Goal: Information Seeking & Learning: Learn about a topic

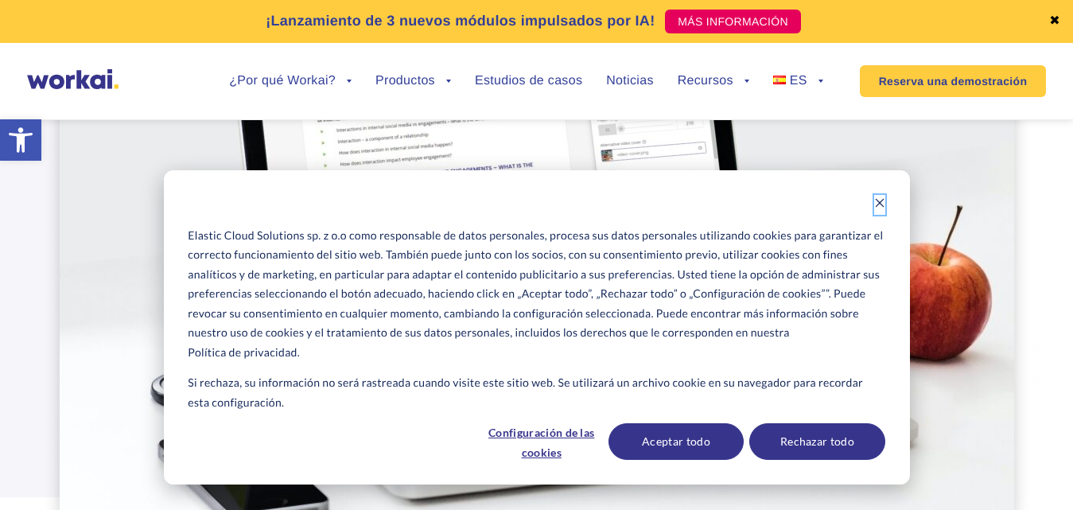
click at [877, 196] on button "Dismiss cookie banner" at bounding box center [879, 205] width 11 height 20
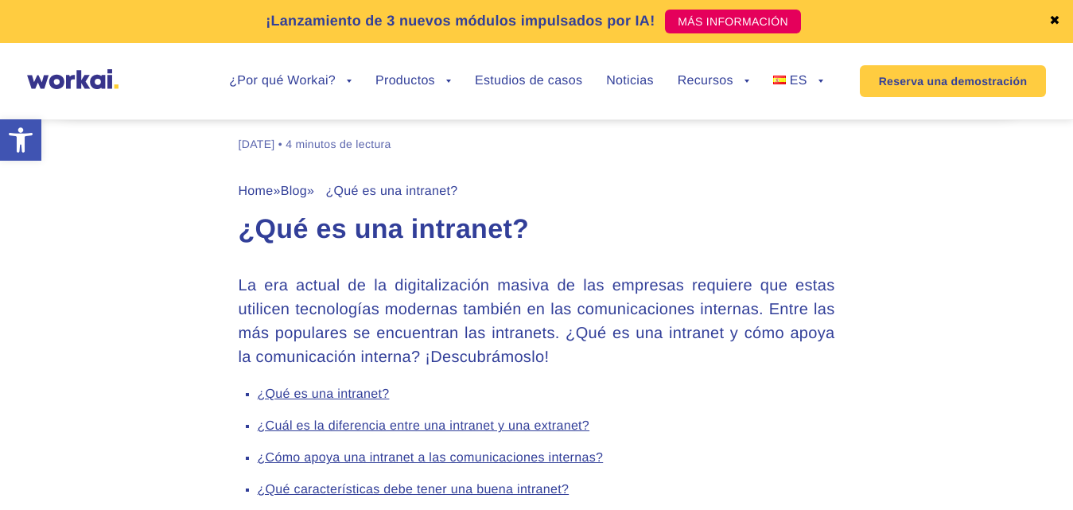
scroll to position [636, 0]
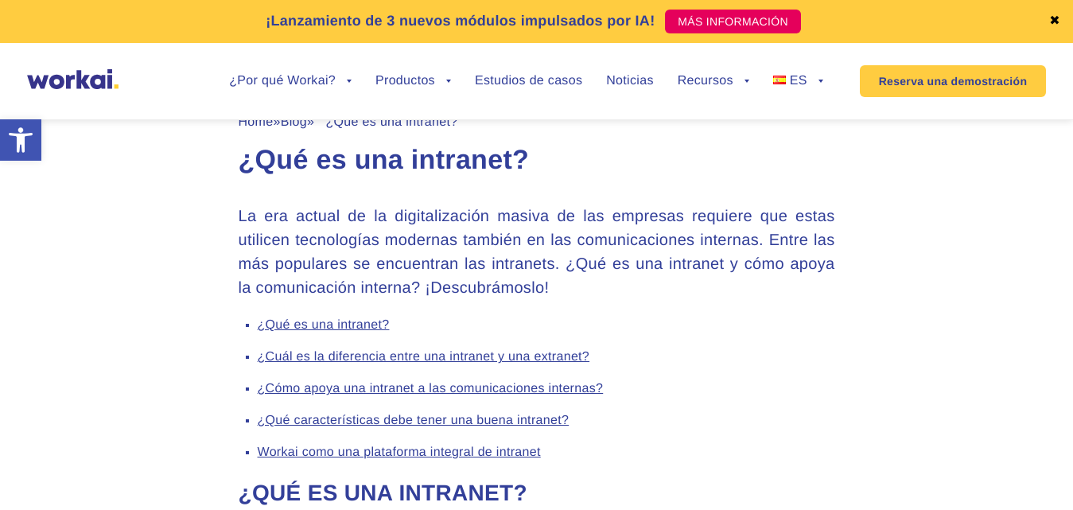
click at [496, 387] on link "¿Cómo apoya una intranet a las comunicaciones internas?" at bounding box center [431, 389] width 346 height 14
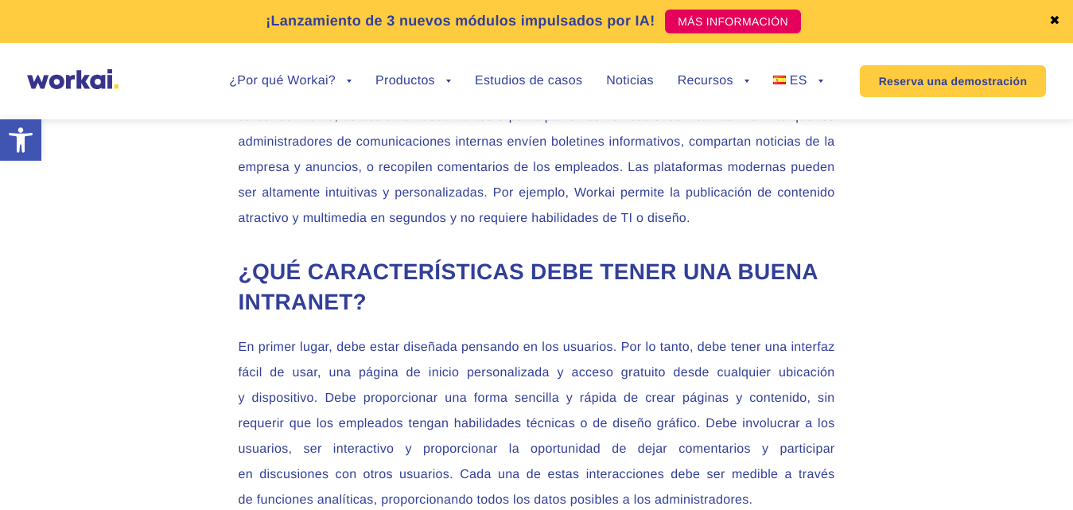
scroll to position [2173, 0]
click at [679, 452] on p "En primer lugar, debe estar diseñada pensando en los usuarios. Por lo tanto, de…" at bounding box center [537, 423] width 597 height 178
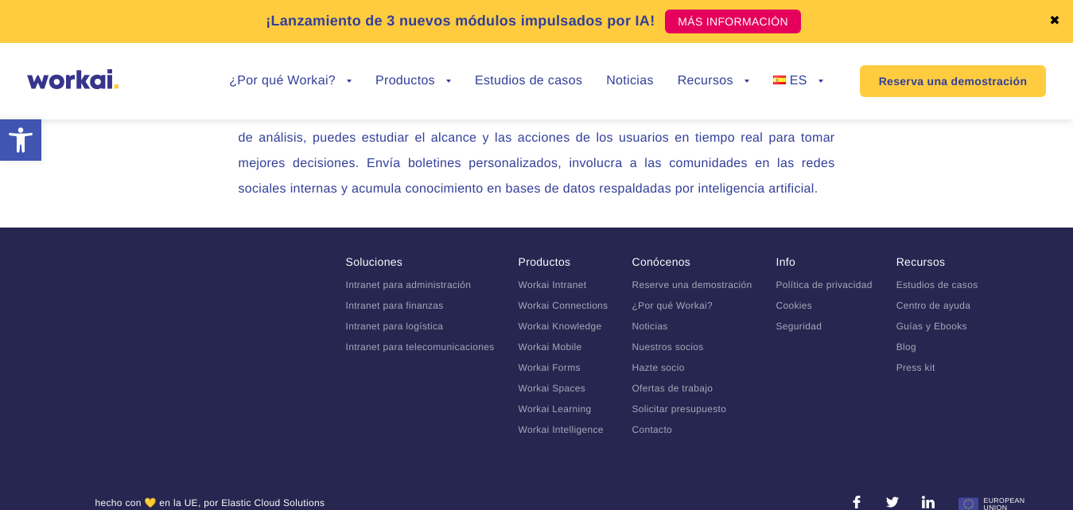
scroll to position [3361, 0]
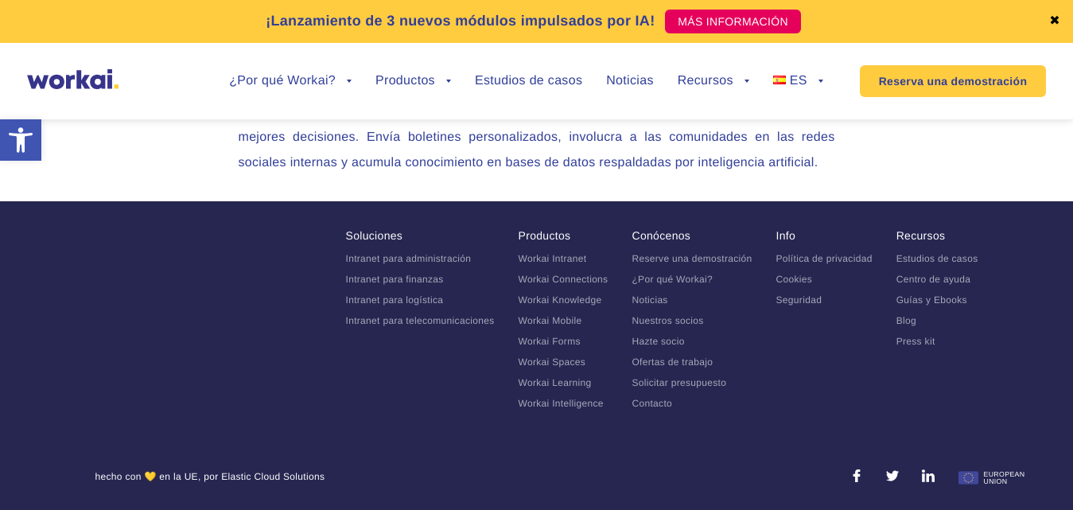
click at [384, 261] on link "Intranet para administración" at bounding box center [409, 258] width 126 height 11
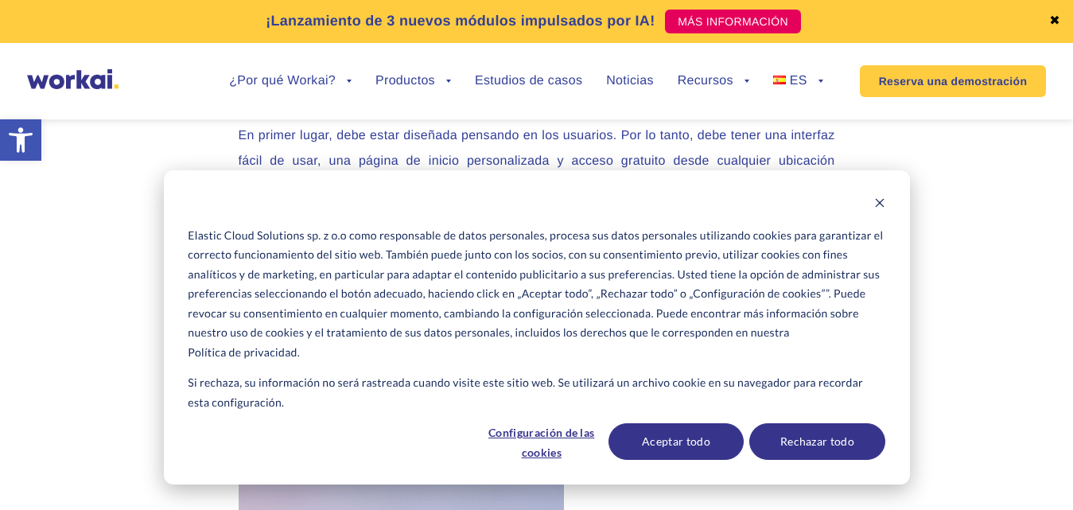
scroll to position [2944, 0]
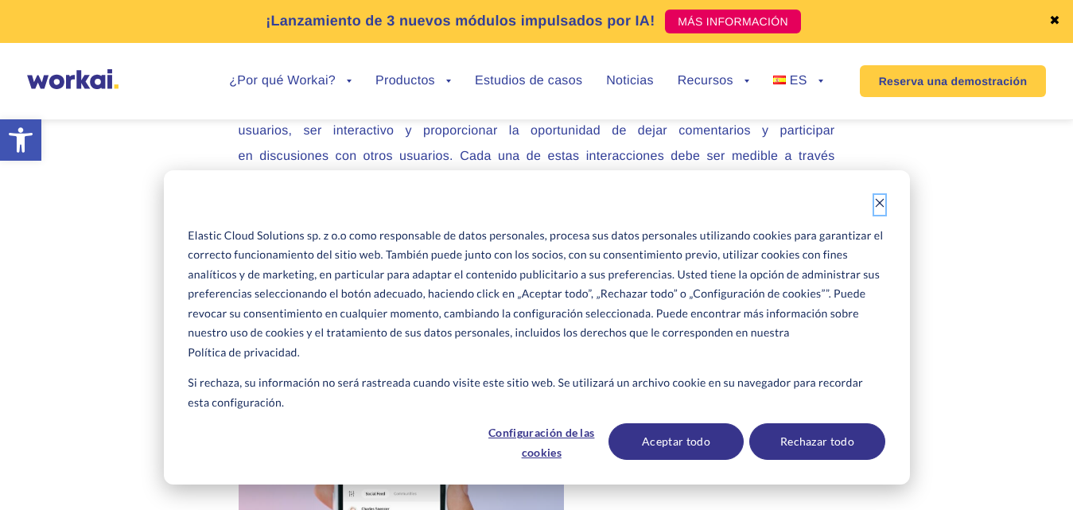
click at [881, 206] on icon "Dismiss cookie banner" at bounding box center [879, 202] width 11 height 11
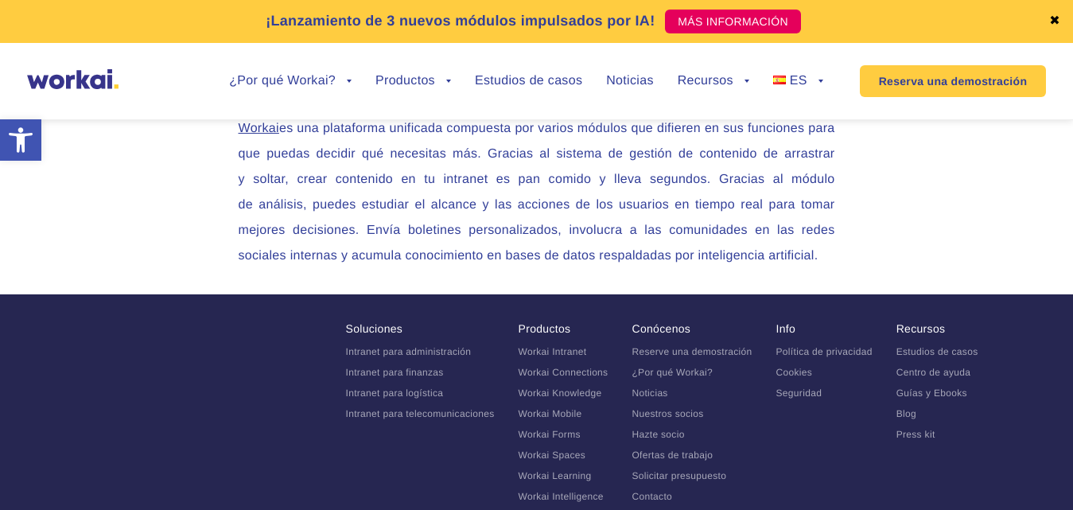
scroll to position [3814, 0]
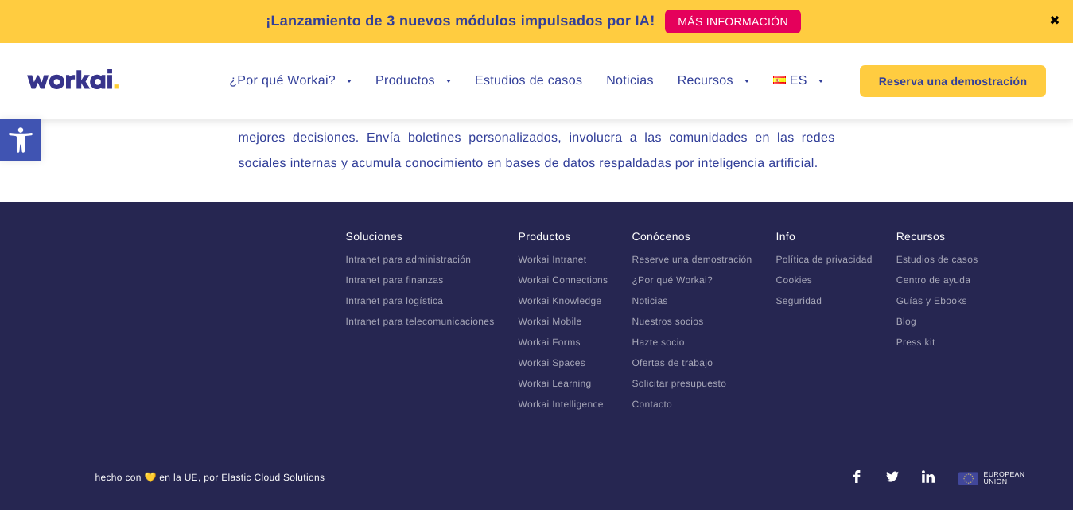
click at [379, 274] on link "Intranet para finanzas" at bounding box center [395, 279] width 98 height 11
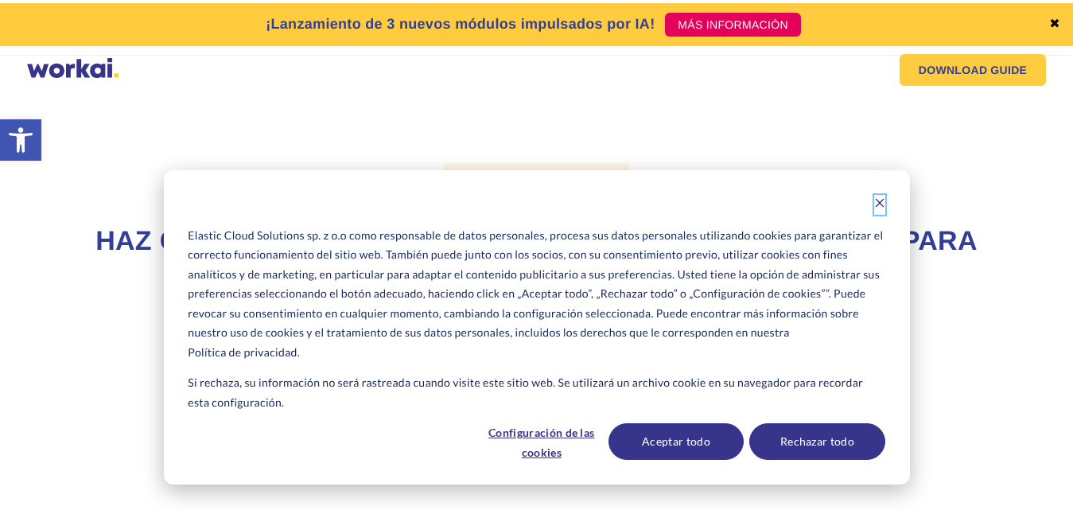
click at [877, 207] on icon "Dismiss cookie banner" at bounding box center [879, 202] width 11 height 11
